Goal: Task Accomplishment & Management: Use online tool/utility

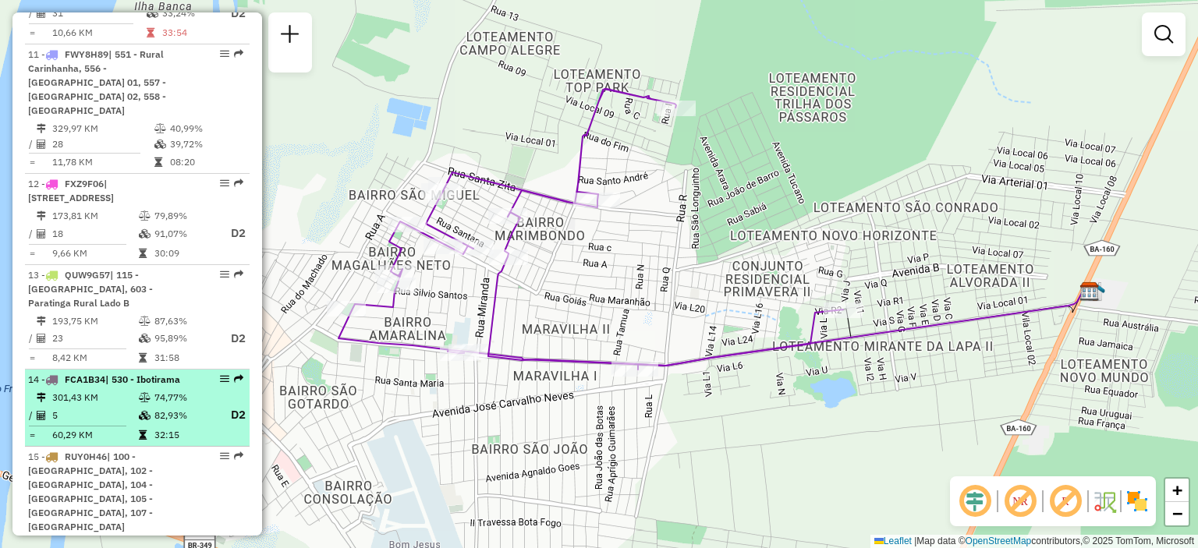
scroll to position [1427, 0]
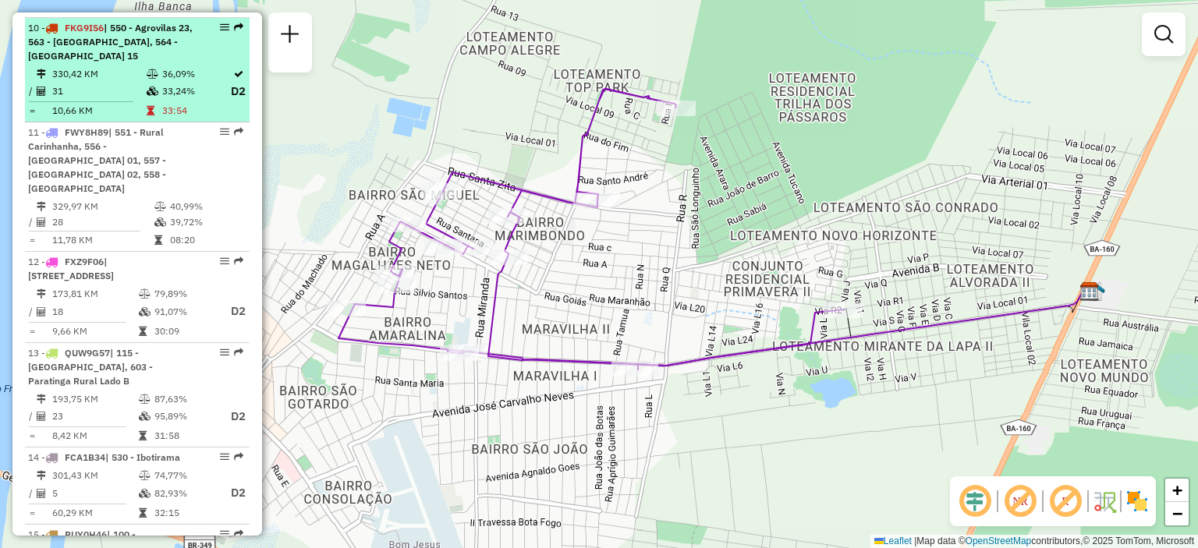
click at [185, 66] on td "36,09%" at bounding box center [195, 74] width 69 height 16
select select "**********"
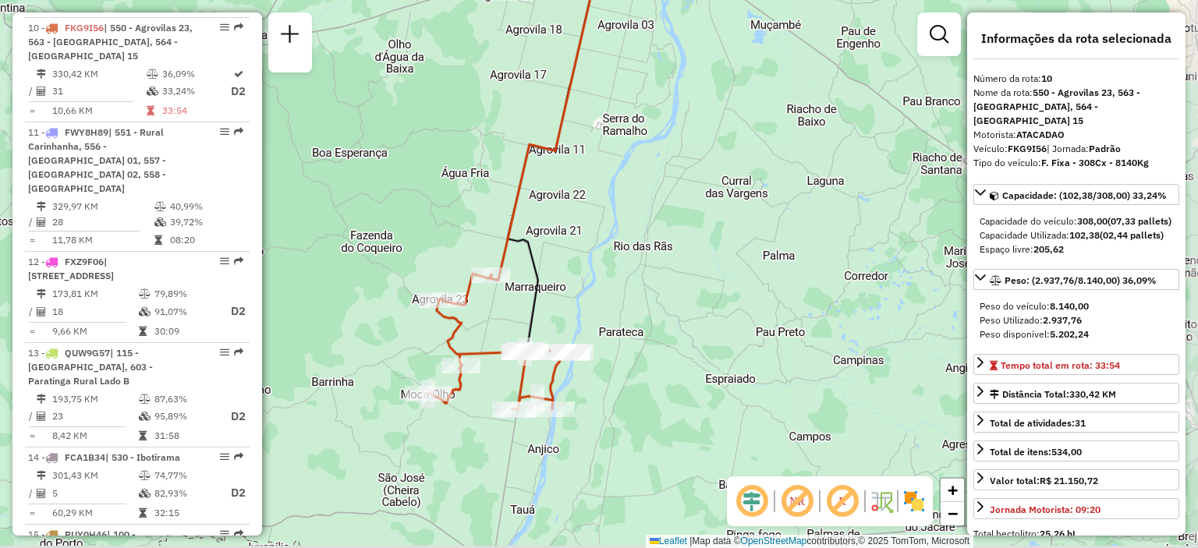
drag, startPoint x: 678, startPoint y: 378, endPoint x: 654, endPoint y: 292, distance: 89.9
click at [654, 292] on div "Janela de atendimento Grade de atendimento Capacidade Transportadoras Veículos …" at bounding box center [599, 274] width 1198 height 548
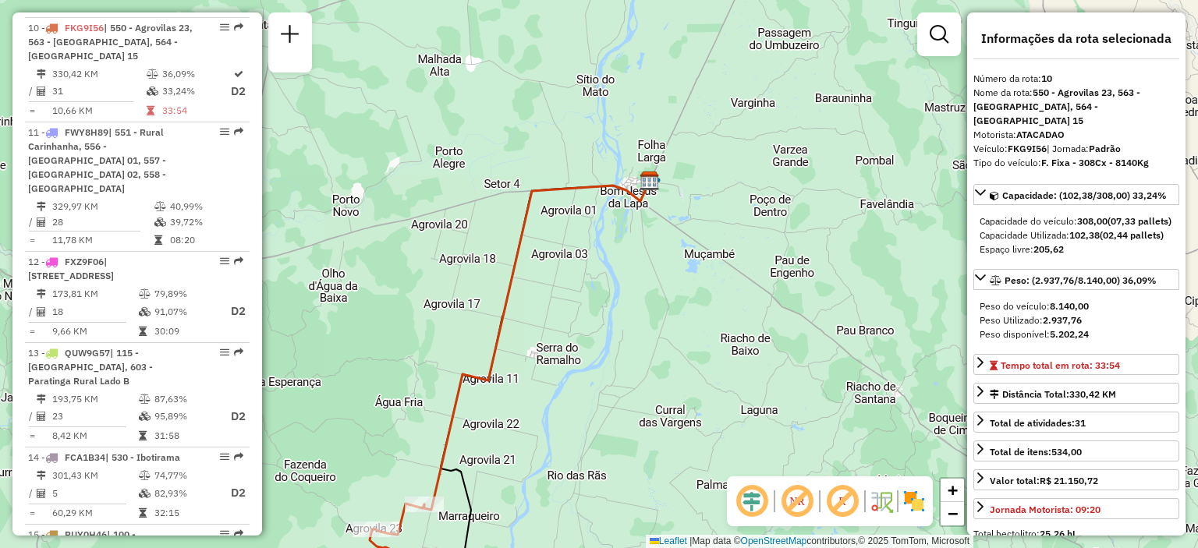
drag, startPoint x: 713, startPoint y: 215, endPoint x: 678, endPoint y: 366, distance: 154.5
click at [678, 366] on div "Janela de atendimento Grade de atendimento Capacidade Transportadoras Veículos …" at bounding box center [599, 274] width 1198 height 548
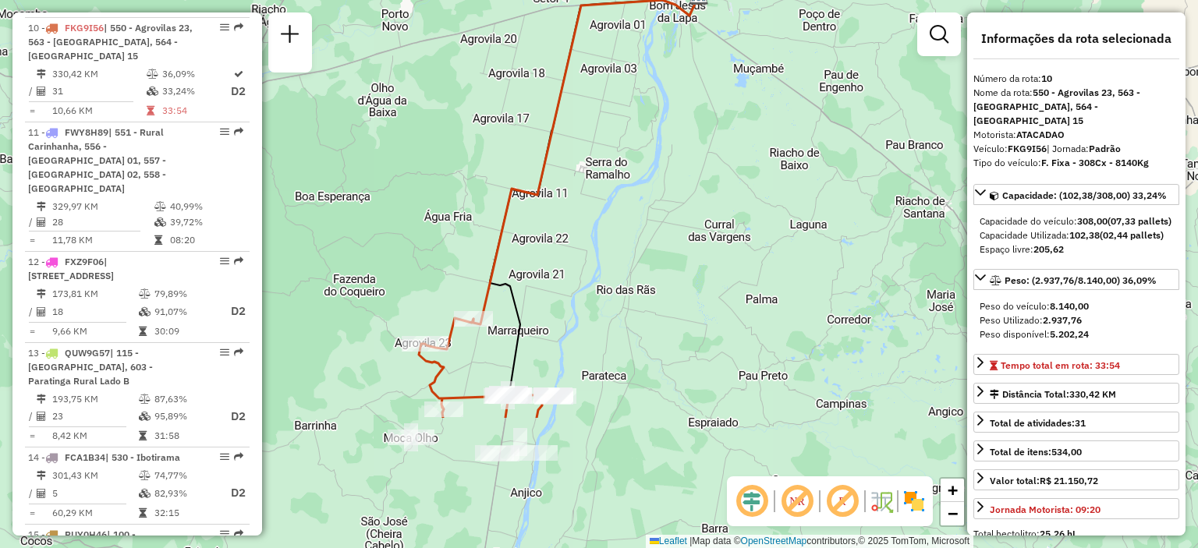
drag, startPoint x: 618, startPoint y: 327, endPoint x: 661, endPoint y: 168, distance: 164.8
click at [661, 168] on div "Janela de atendimento Grade de atendimento Capacidade Transportadoras Veículos …" at bounding box center [599, 274] width 1198 height 548
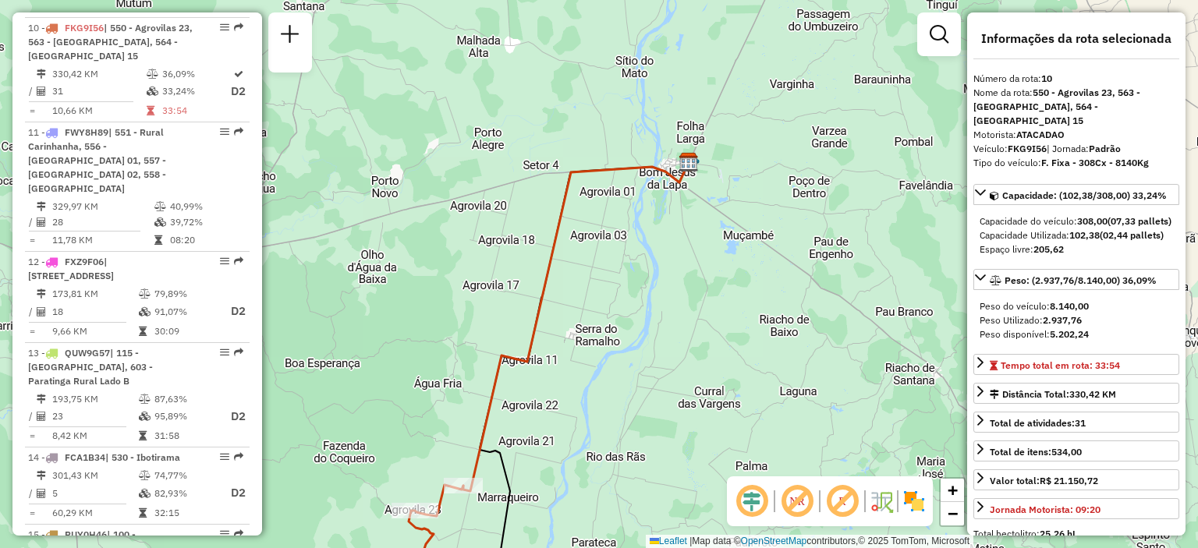
drag, startPoint x: 630, startPoint y: 236, endPoint x: 620, endPoint y: 403, distance: 167.2
click at [620, 403] on div "Janela de atendimento Grade de atendimento Capacidade Transportadoras Veículos …" at bounding box center [599, 274] width 1198 height 548
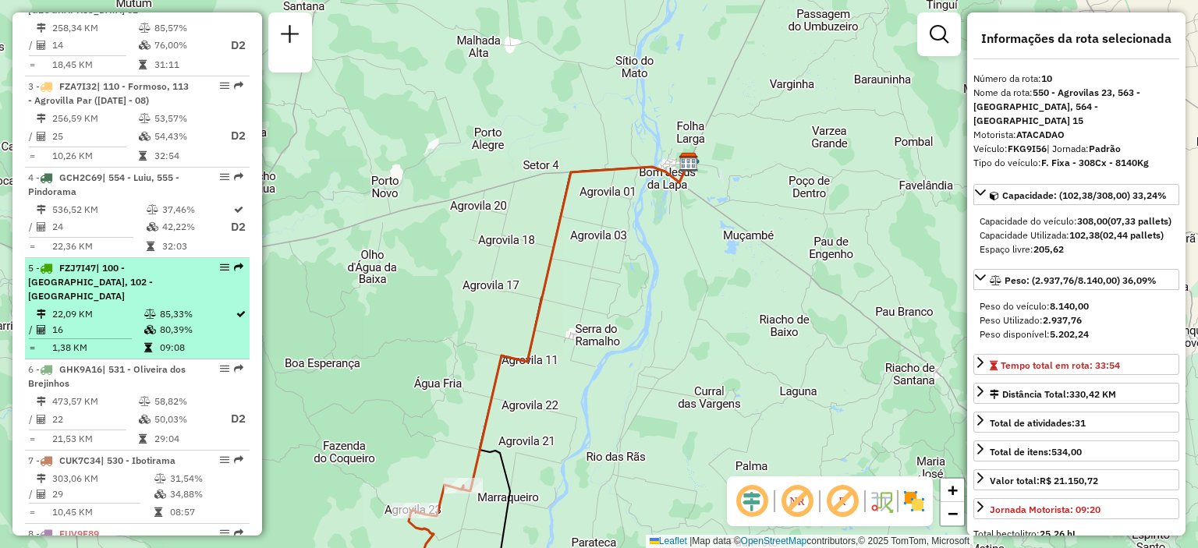
scroll to position [647, 0]
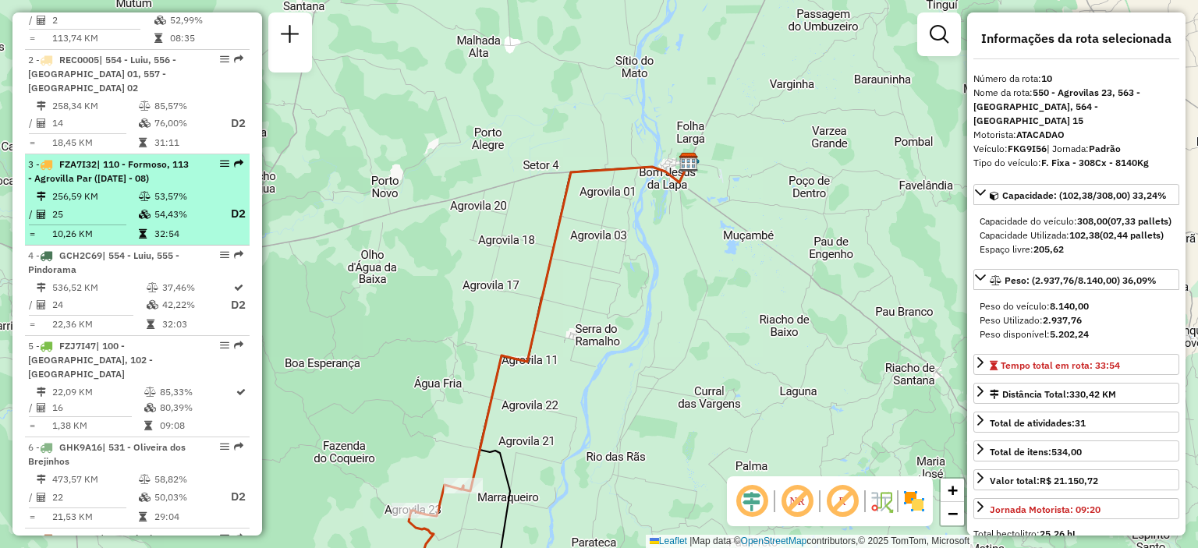
click at [189, 202] on td "53,57%" at bounding box center [185, 197] width 62 height 16
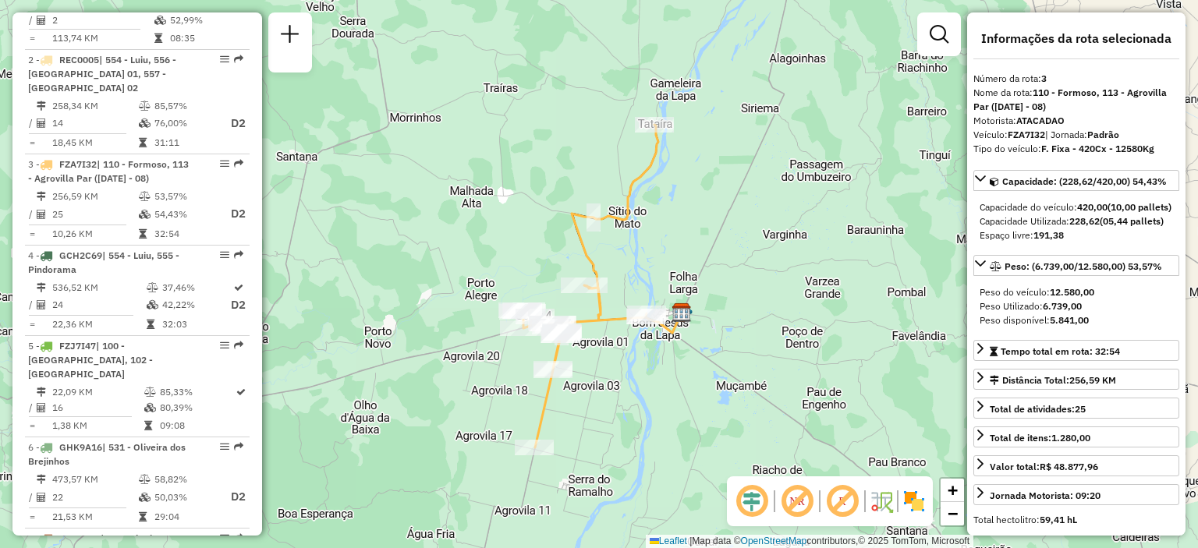
drag, startPoint x: 648, startPoint y: 196, endPoint x: 651, endPoint y: 208, distance: 12.9
click at [651, 208] on div "Janela de atendimento Grade de atendimento Capacidade Transportadoras Veículos …" at bounding box center [599, 274] width 1198 height 548
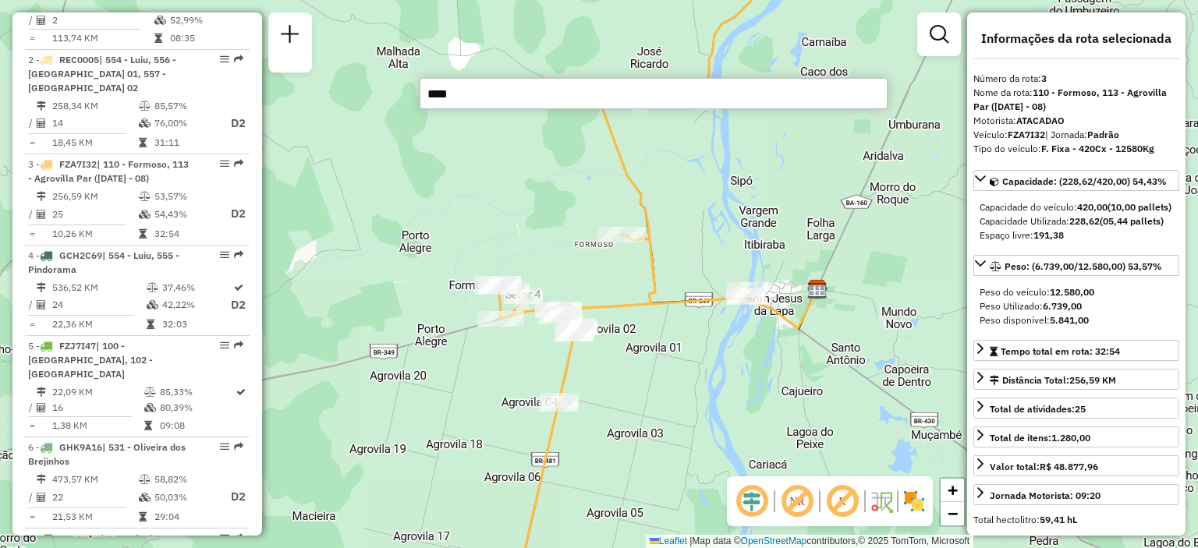
click at [502, 93] on input "****" at bounding box center [654, 93] width 468 height 31
type input "****"
click at [499, 90] on input "****" at bounding box center [654, 93] width 468 height 31
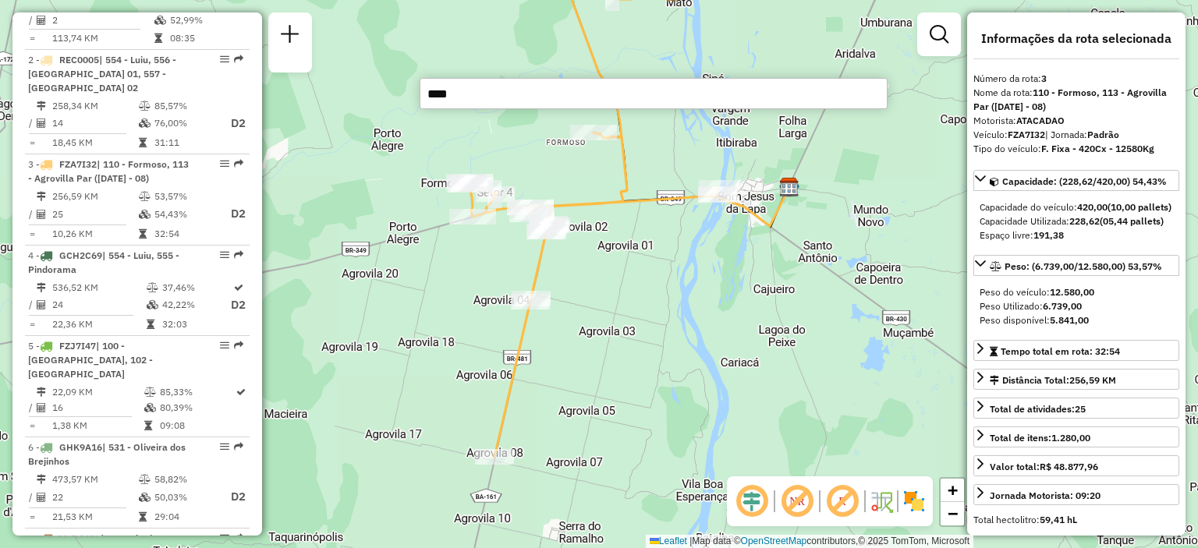
drag, startPoint x: 469, startPoint y: 408, endPoint x: 441, endPoint y: 306, distance: 105.9
click at [441, 306] on div "Janela de atendimento Grade de atendimento Capacidade Transportadoras Veículos …" at bounding box center [599, 274] width 1198 height 548
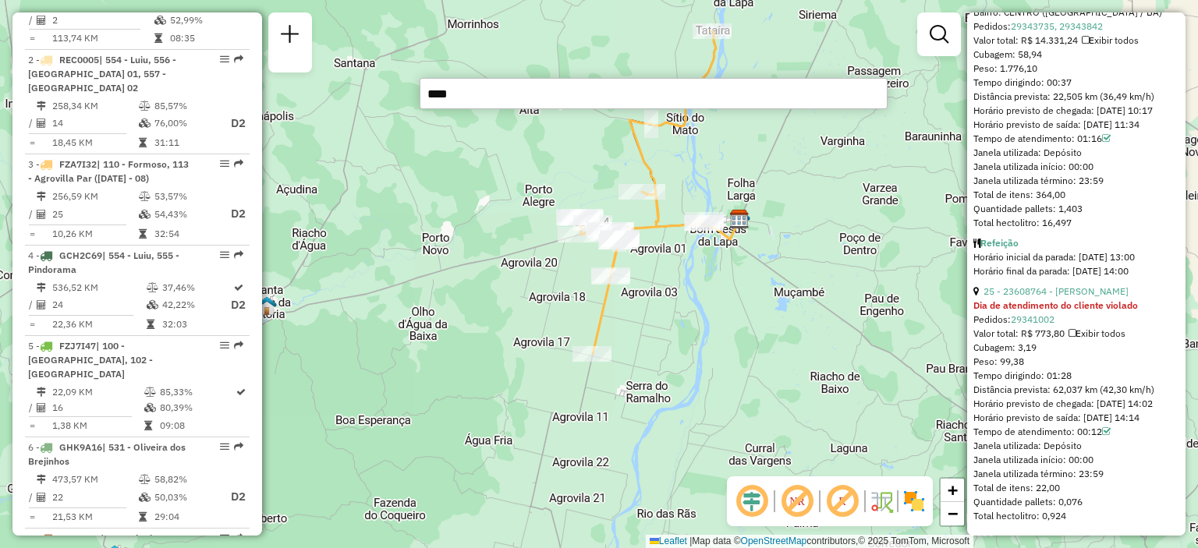
scroll to position [7234, 0]
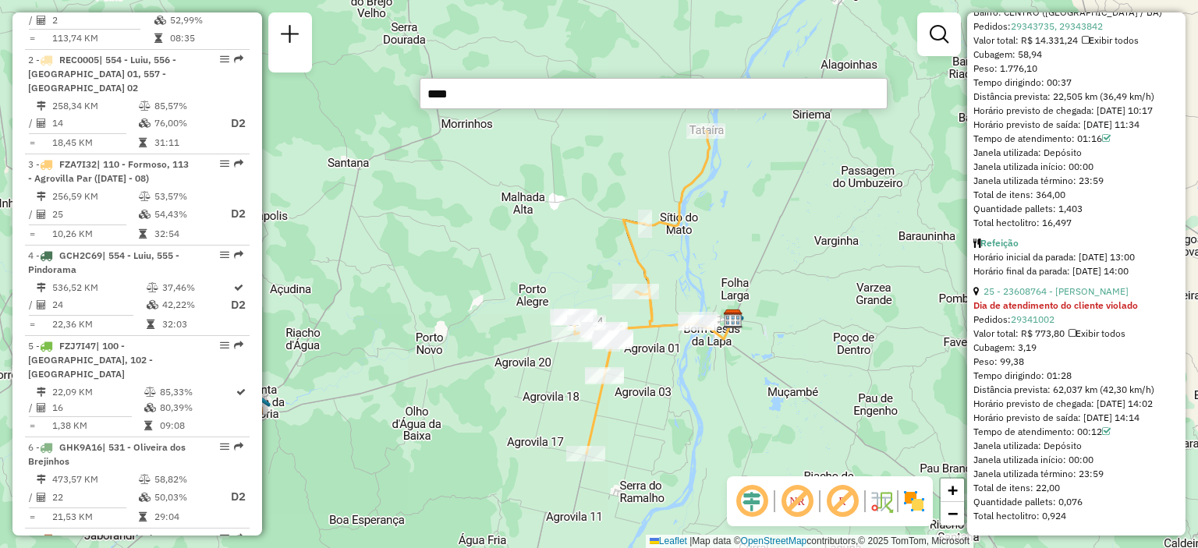
drag, startPoint x: 848, startPoint y: 194, endPoint x: 842, endPoint y: 294, distance: 100.0
click at [842, 294] on div "Janela de atendimento Grade de atendimento Capacidade Transportadoras Veículos …" at bounding box center [599, 274] width 1198 height 548
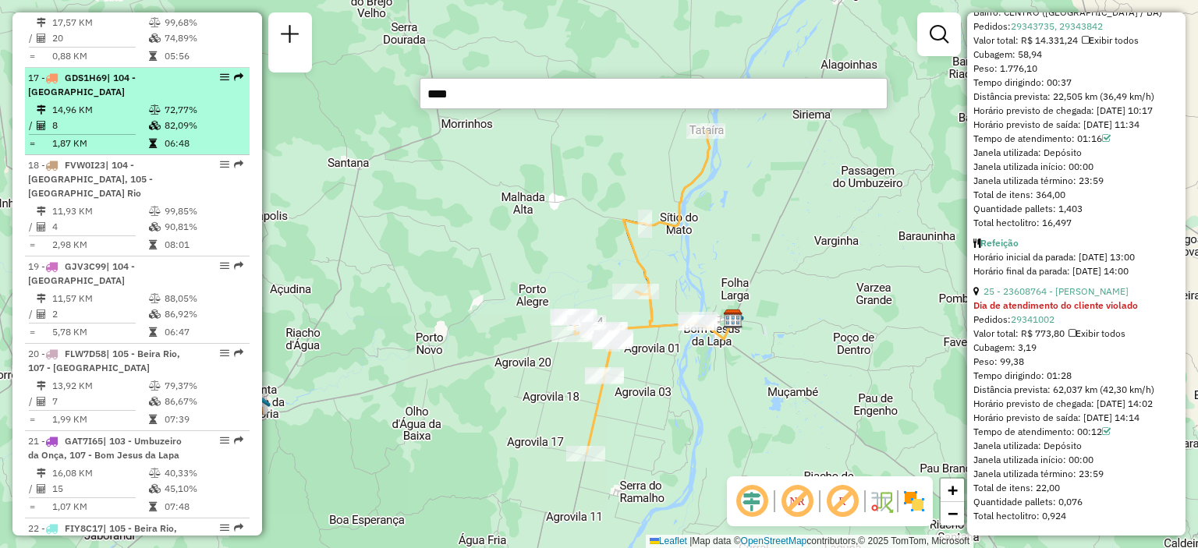
scroll to position [1973, 0]
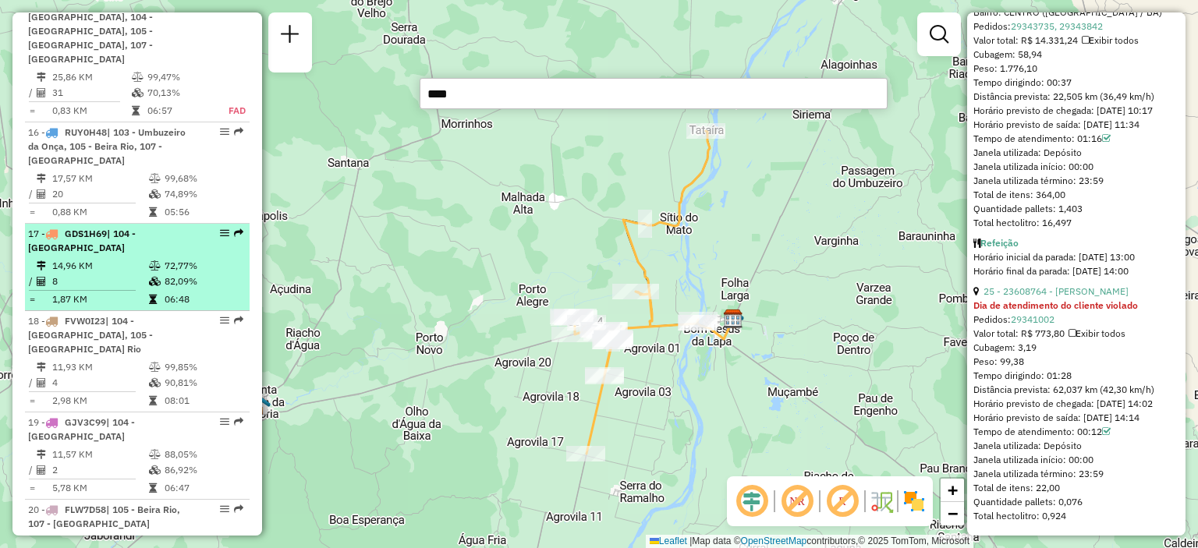
click at [119, 258] on td "14,96 KM" at bounding box center [99, 266] width 97 height 16
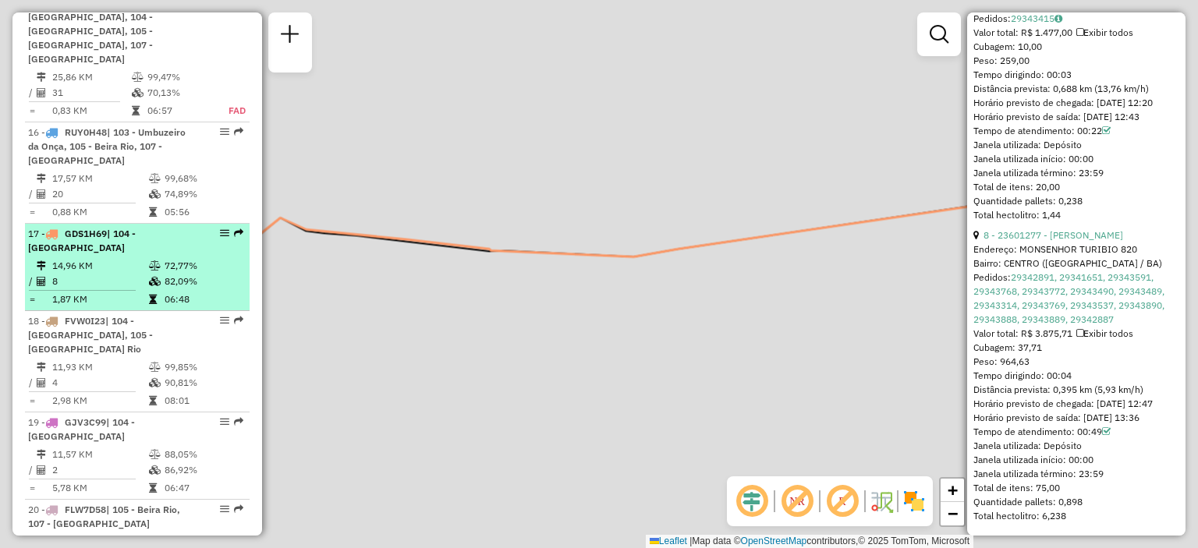
scroll to position [2442, 0]
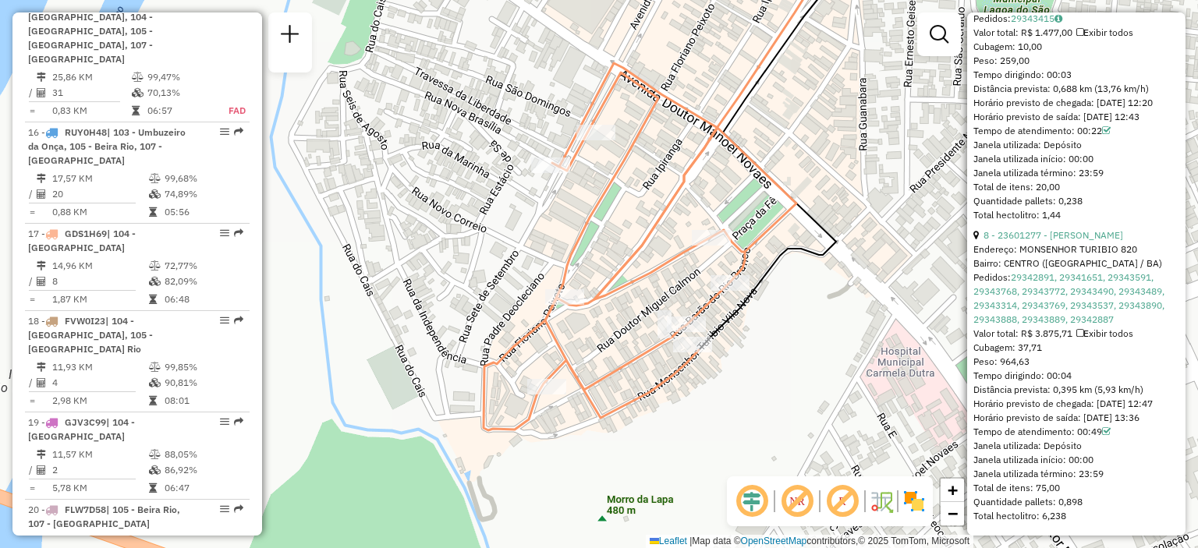
drag, startPoint x: 643, startPoint y: 143, endPoint x: 802, endPoint y: 158, distance: 160.6
click at [802, 158] on div "Janela de atendimento Grade de atendimento Capacidade Transportadoras Veículos …" at bounding box center [599, 274] width 1198 height 548
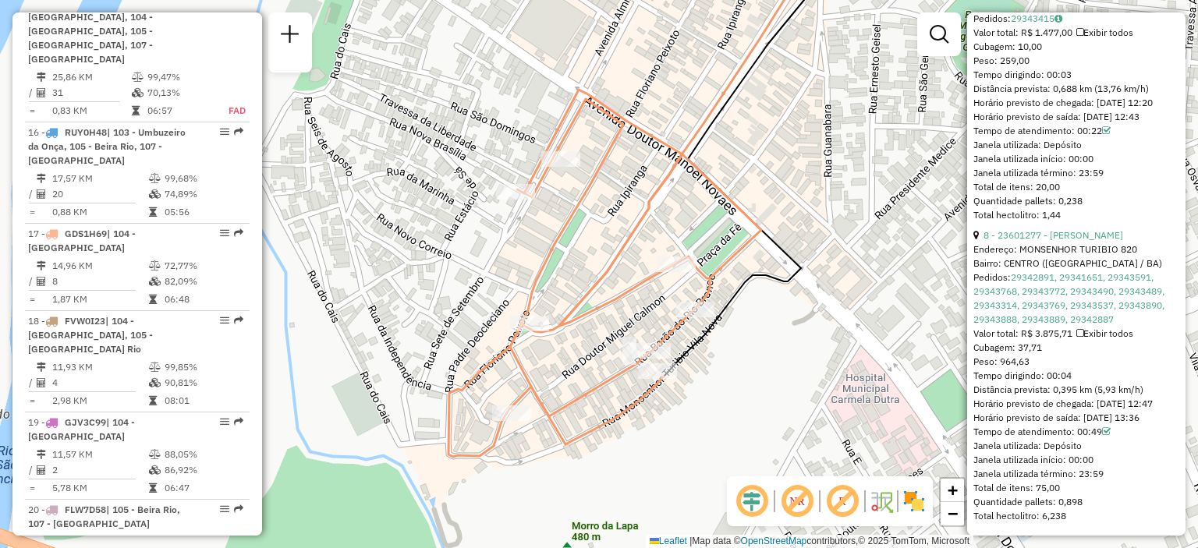
drag, startPoint x: 857, startPoint y: 194, endPoint x: 821, endPoint y: 221, distance: 44.6
click at [821, 221] on div "Janela de atendimento Grade de atendimento Capacidade Transportadoras Veículos …" at bounding box center [599, 274] width 1198 height 548
